Goal: Navigation & Orientation: Find specific page/section

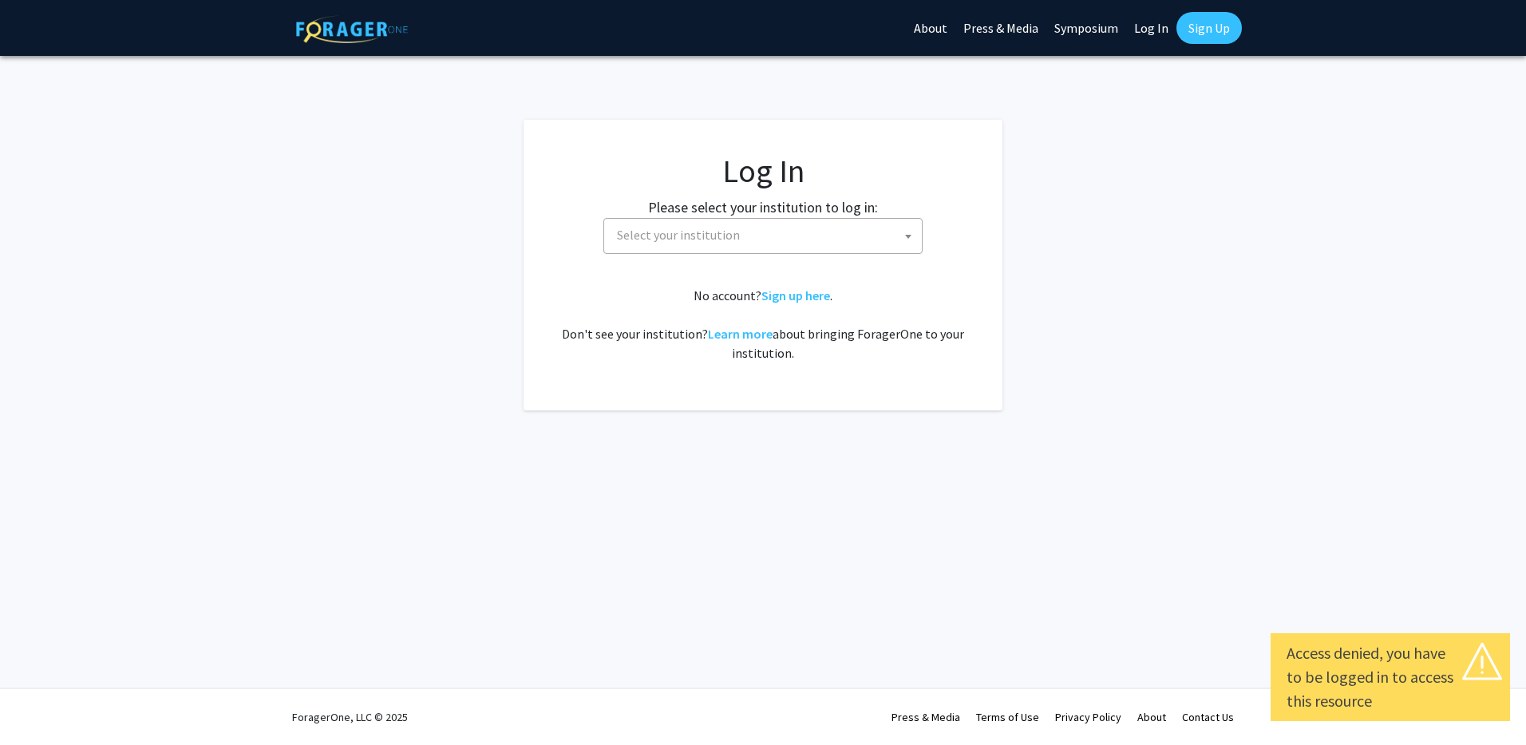
select select
click at [705, 223] on span "Select your institution" at bounding box center [766, 235] width 311 height 33
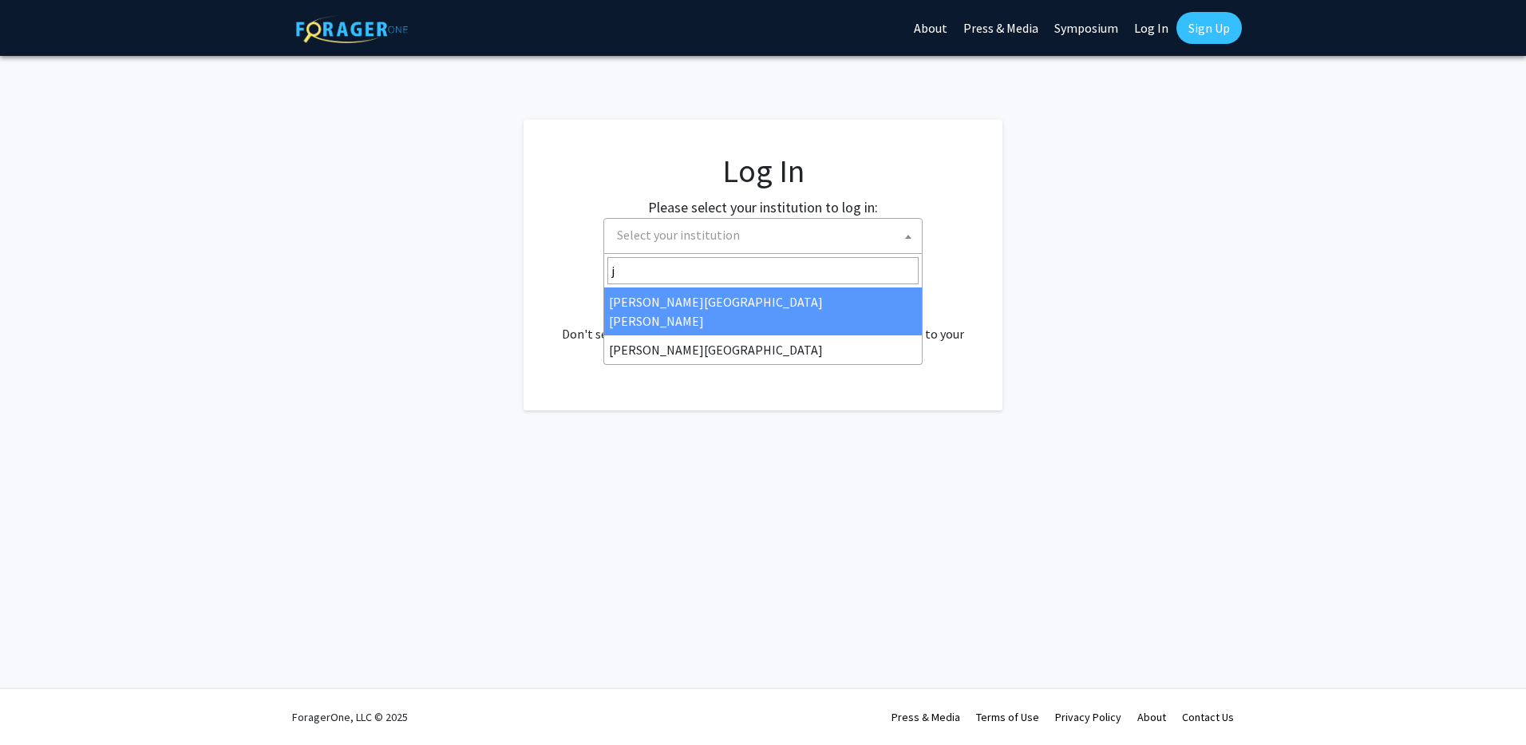
type input "j"
select select "1"
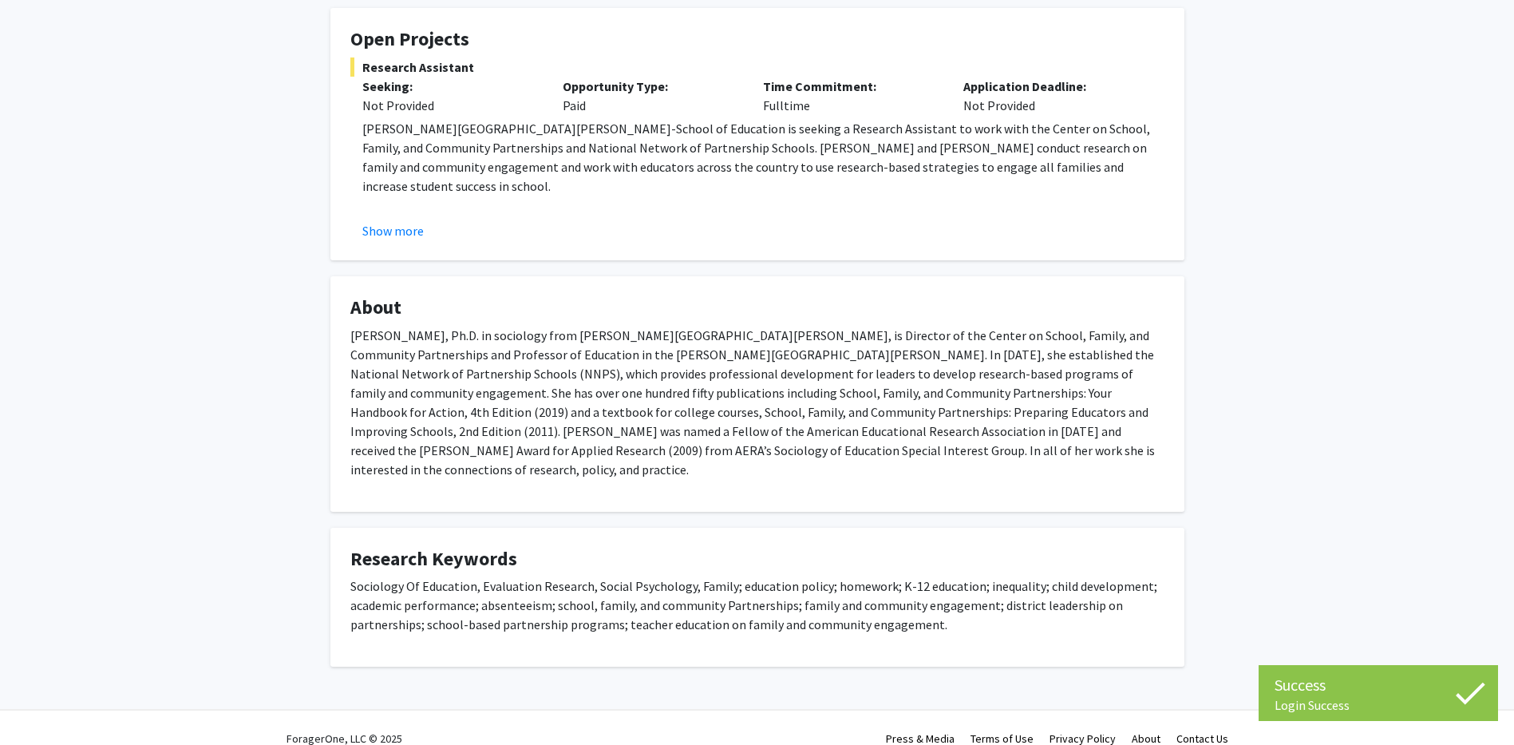
scroll to position [284, 0]
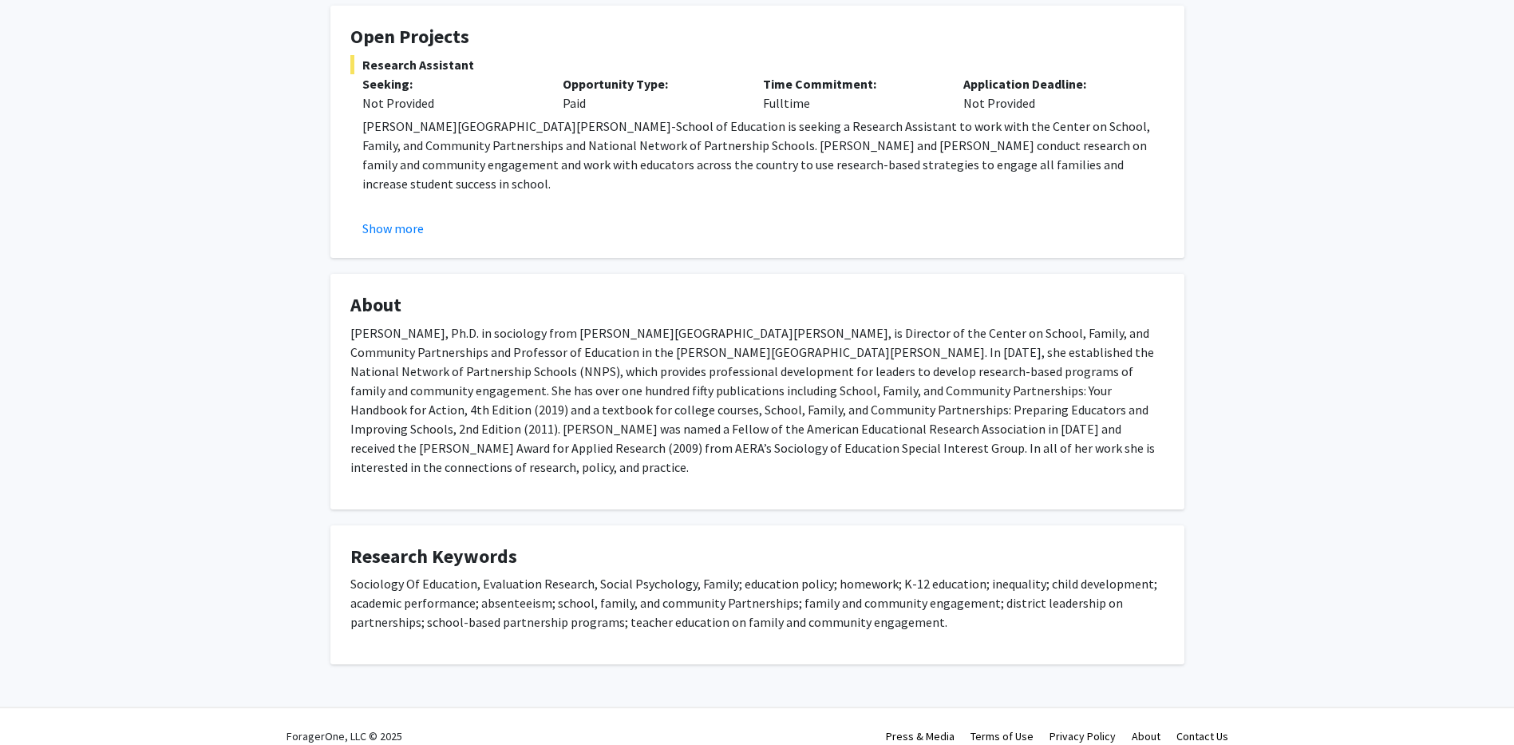
click at [452, 223] on div "Show more" at bounding box center [763, 228] width 802 height 19
click at [386, 223] on button "Show more" at bounding box center [392, 228] width 61 height 19
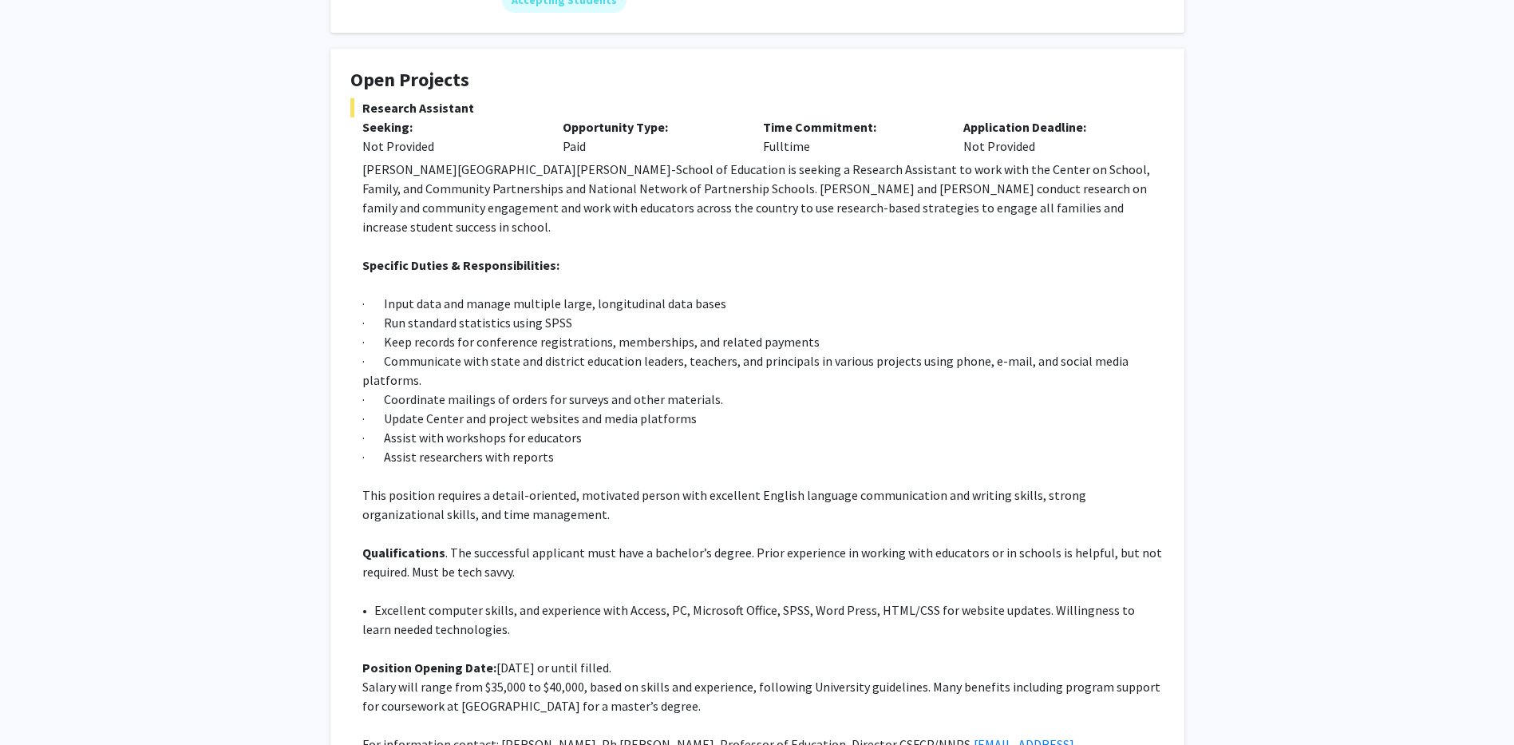
scroll to position [239, 0]
